Goal: Task Accomplishment & Management: Use online tool/utility

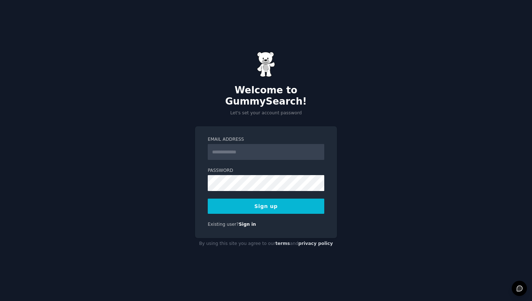
click at [250, 144] on input "Email Address" at bounding box center [266, 152] width 116 height 16
type input "**********"
click at [271, 199] on button "Sign up" at bounding box center [266, 206] width 116 height 15
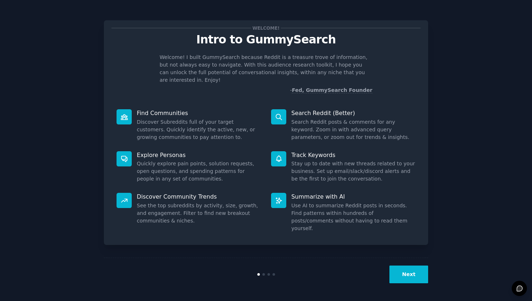
click at [402, 278] on button "Next" at bounding box center [408, 275] width 39 height 18
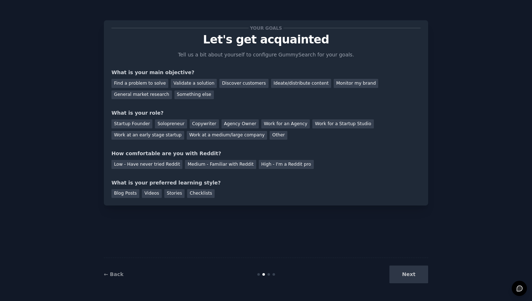
click at [402, 278] on div "Next" at bounding box center [374, 275] width 108 height 18
click at [412, 279] on div "Next" at bounding box center [374, 275] width 108 height 18
click at [151, 194] on div "Videos" at bounding box center [152, 193] width 20 height 9
click at [412, 283] on div "Next" at bounding box center [374, 275] width 108 height 18
click at [212, 169] on div "Medium - Familiar with Reddit" at bounding box center [220, 164] width 71 height 9
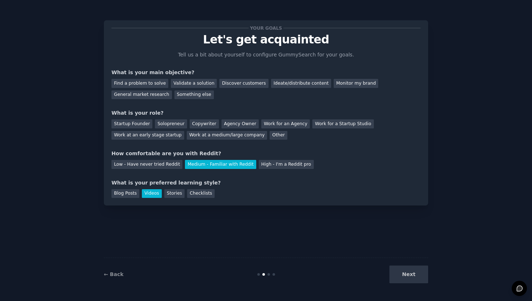
click at [218, 164] on div "Medium - Familiar with Reddit" at bounding box center [220, 164] width 71 height 9
click at [231, 122] on div "Agency Owner" at bounding box center [239, 123] width 37 height 9
click at [237, 85] on div "Discover customers" at bounding box center [243, 83] width 49 height 9
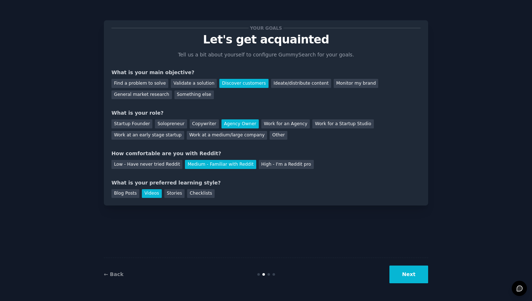
click at [411, 278] on button "Next" at bounding box center [408, 275] width 39 height 18
click at [415, 270] on div "Next" at bounding box center [374, 275] width 108 height 18
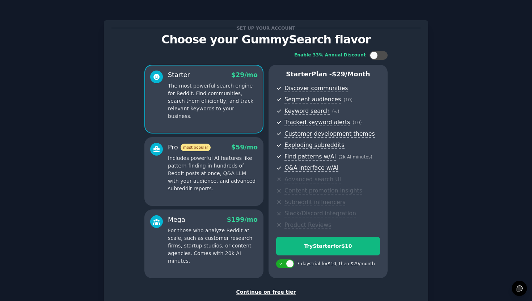
scroll to position [28, 0]
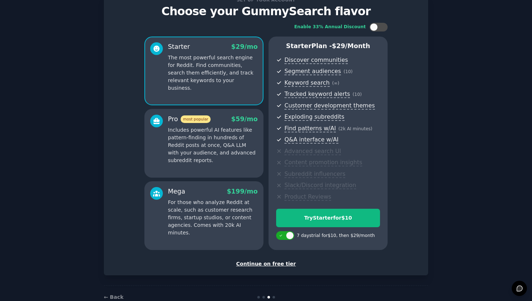
click at [265, 262] on div "Continue on free tier" at bounding box center [265, 264] width 309 height 8
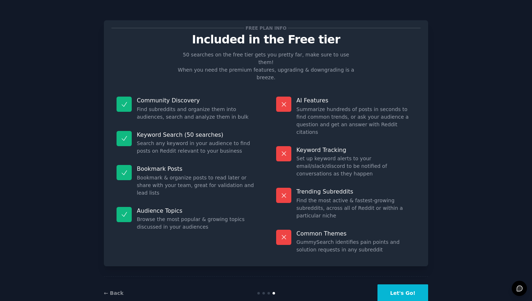
click at [430, 285] on div "Free plan info Included in the Free tier 50 searches on the free tier gets you …" at bounding box center [265, 160] width 511 height 300
click at [411, 284] on button "Let's Go!" at bounding box center [402, 293] width 51 height 18
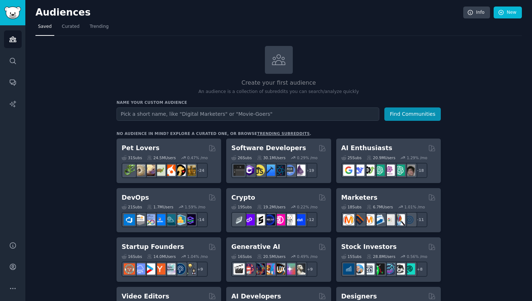
click at [209, 116] on input "text" at bounding box center [247, 113] width 263 height 13
type input "homework"
click at [384, 107] on button "Find Communities" at bounding box center [412, 113] width 56 height 13
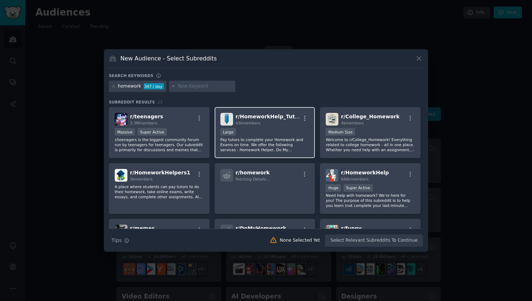
click at [256, 122] on span "43k members" at bounding box center [247, 123] width 25 height 4
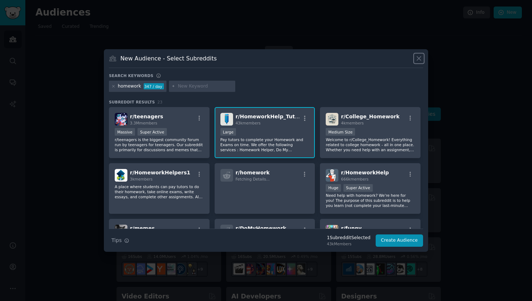
click at [418, 56] on icon at bounding box center [419, 59] width 8 height 8
